Goal: Information Seeking & Learning: Learn about a topic

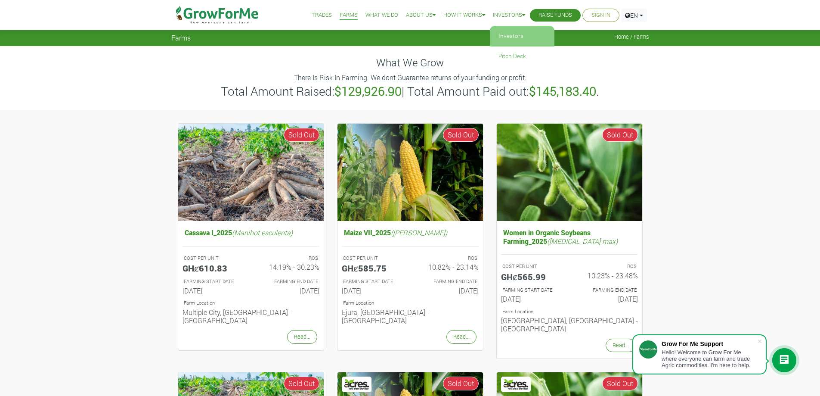
click at [502, 31] on link "Investors" at bounding box center [522, 36] width 65 height 20
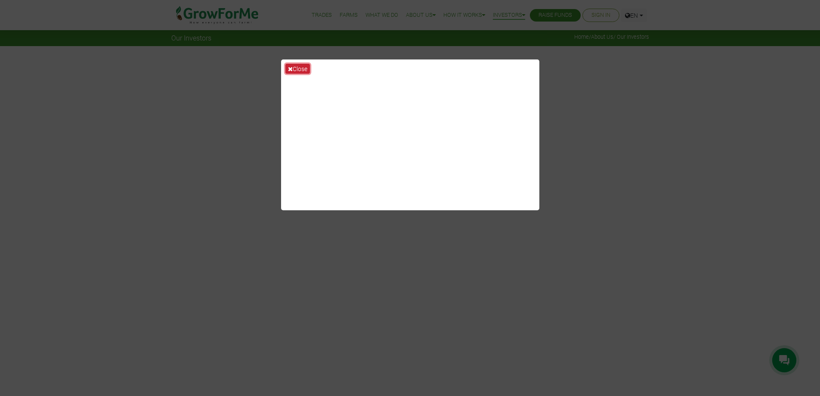
click at [297, 68] on button "Close" at bounding box center [297, 69] width 25 height 10
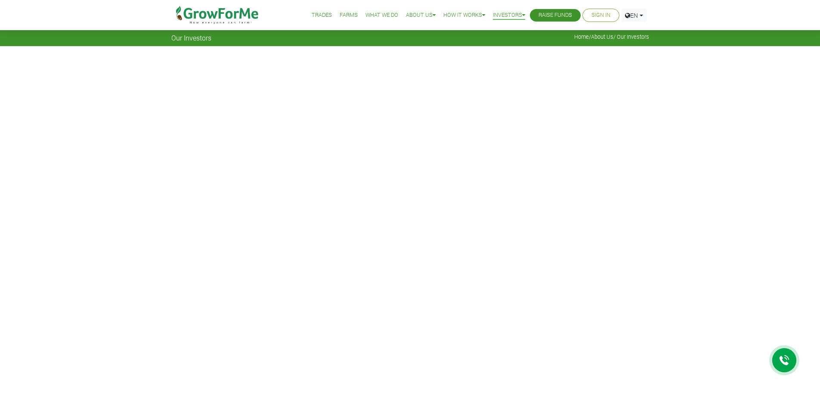
click at [343, 16] on link "Farms" at bounding box center [349, 15] width 18 height 9
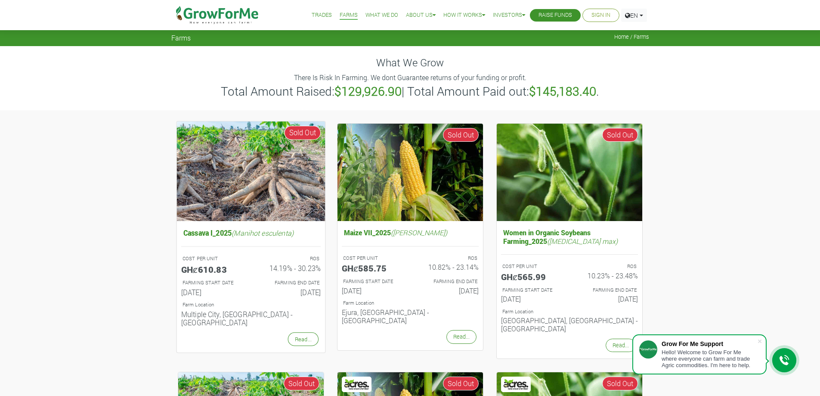
click at [231, 142] on img at bounding box center [251, 170] width 149 height 99
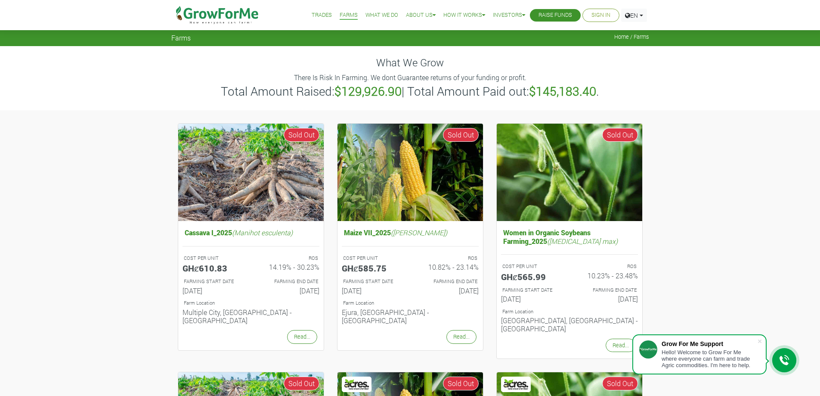
click at [367, 13] on link "What We Do" at bounding box center [382, 15] width 33 height 9
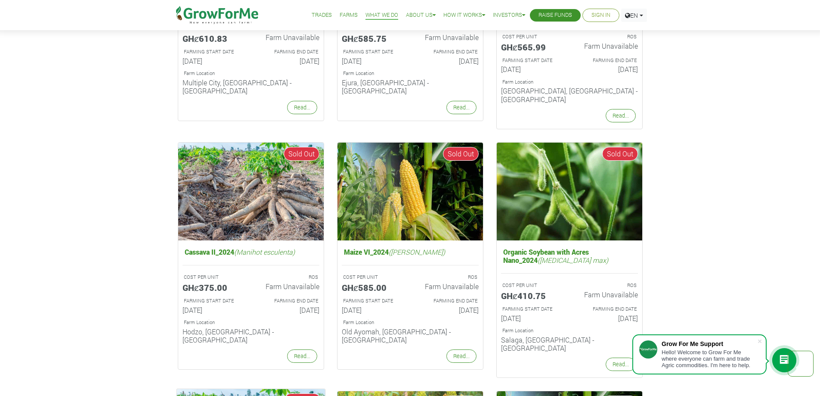
scroll to position [646, 0]
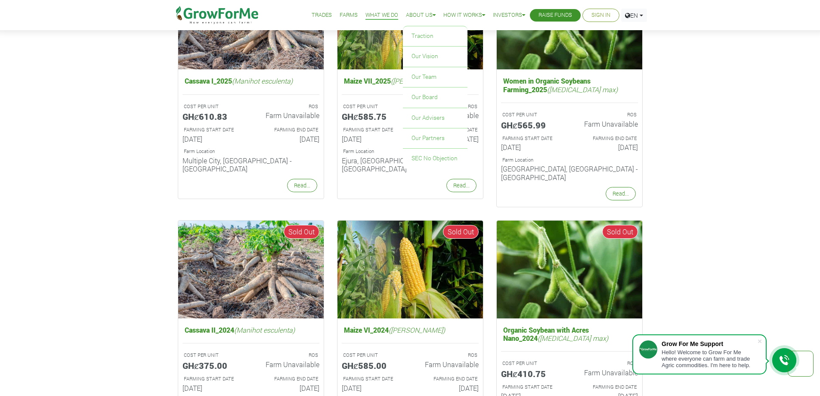
click at [406, 15] on link "About Us" at bounding box center [421, 15] width 30 height 9
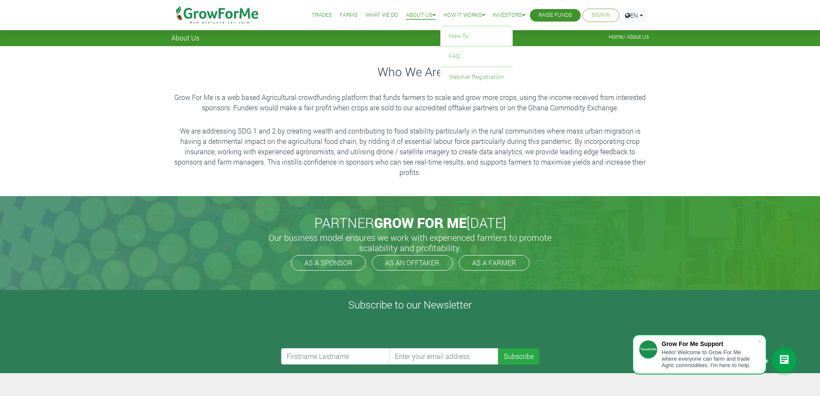
click at [444, 13] on link "How it Works" at bounding box center [464, 15] width 42 height 9
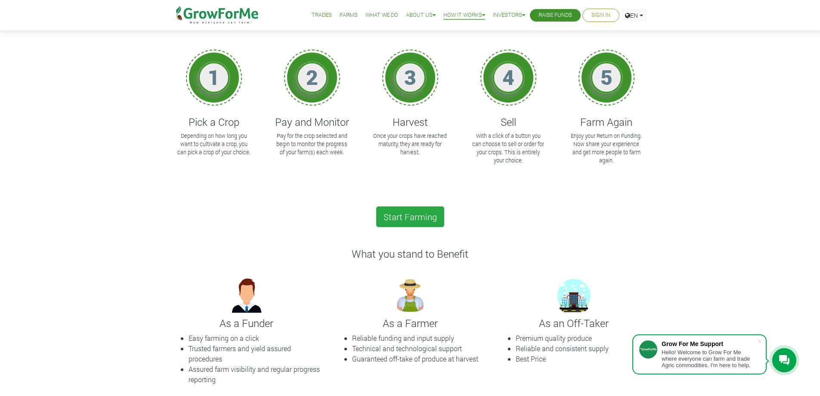
scroll to position [86, 0]
